Goal: Navigation & Orientation: Go to known website

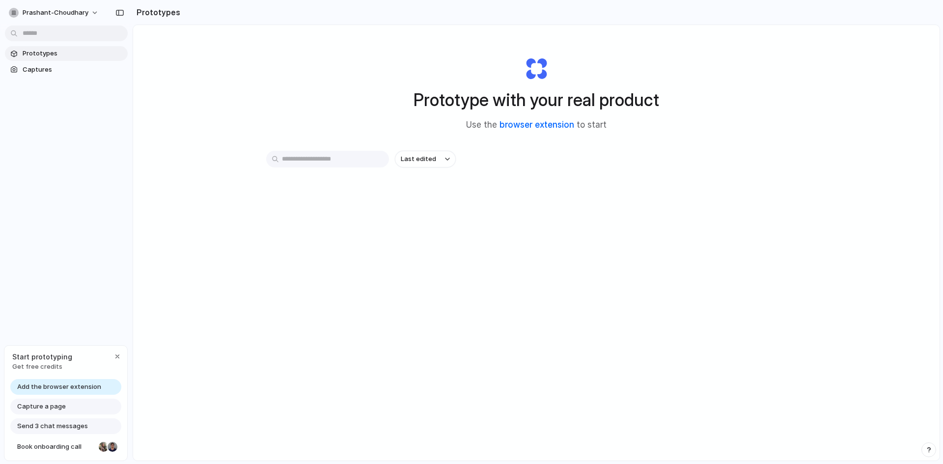
click at [514, 125] on link "browser extension" at bounding box center [536, 125] width 75 height 10
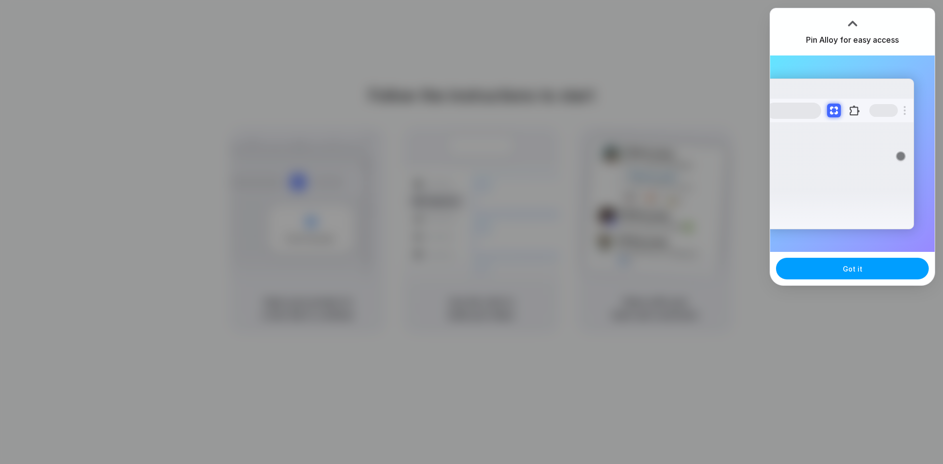
click at [814, 274] on button "Got it" at bounding box center [852, 269] width 153 height 22
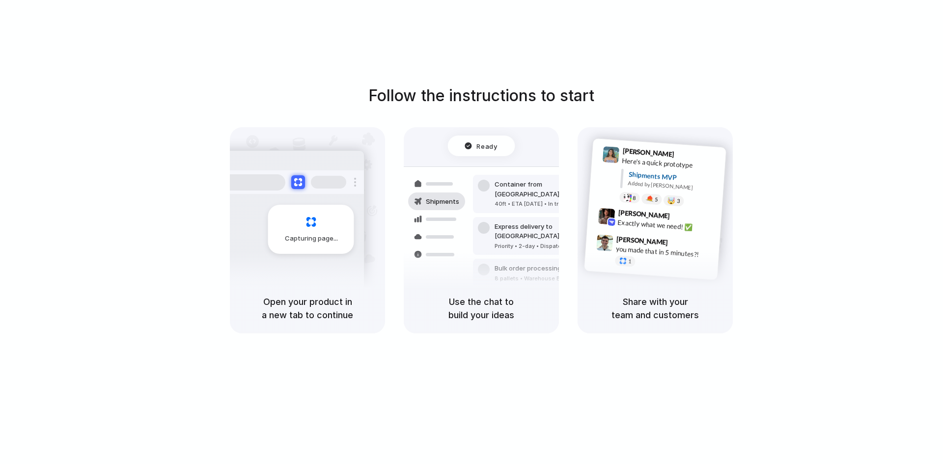
click at [323, 188] on div at bounding box center [328, 182] width 35 height 13
